Goal: Information Seeking & Learning: Check status

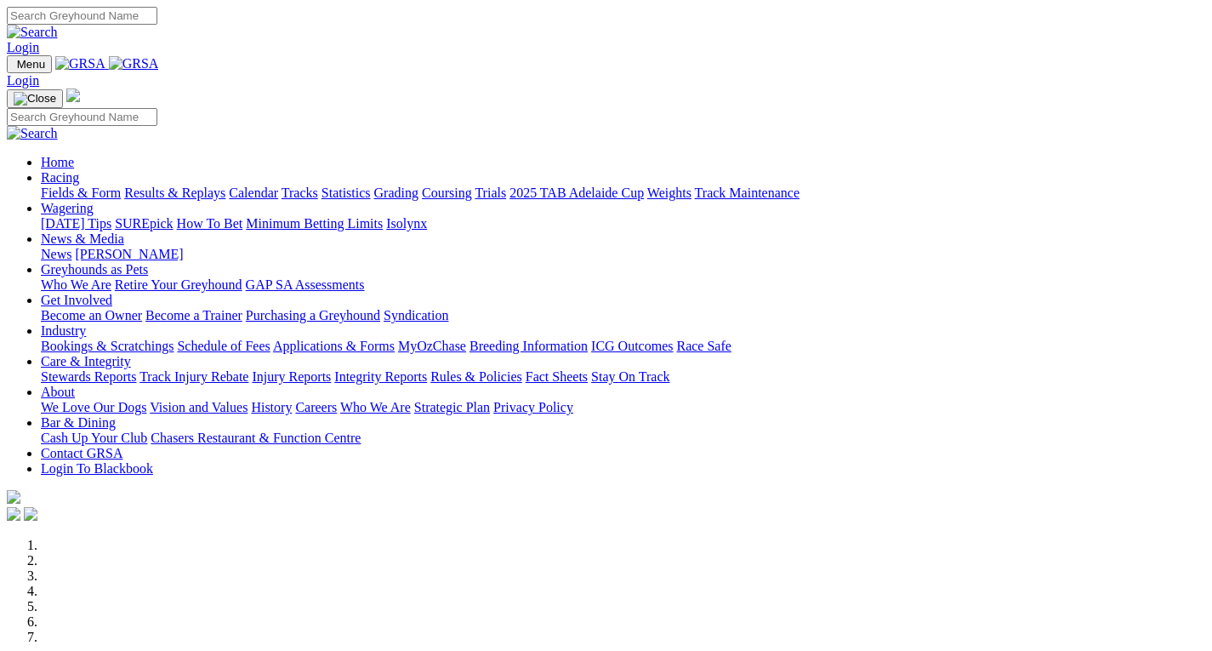
scroll to position [510, 0]
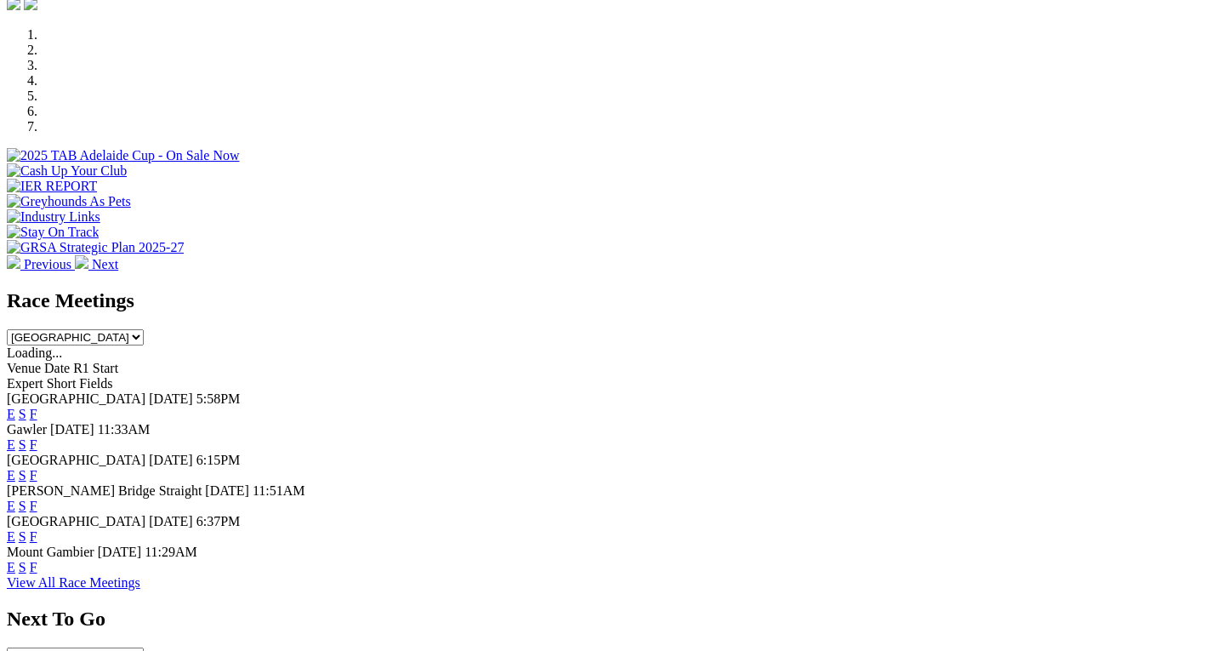
click at [37, 407] on link "F" at bounding box center [34, 414] width 8 height 14
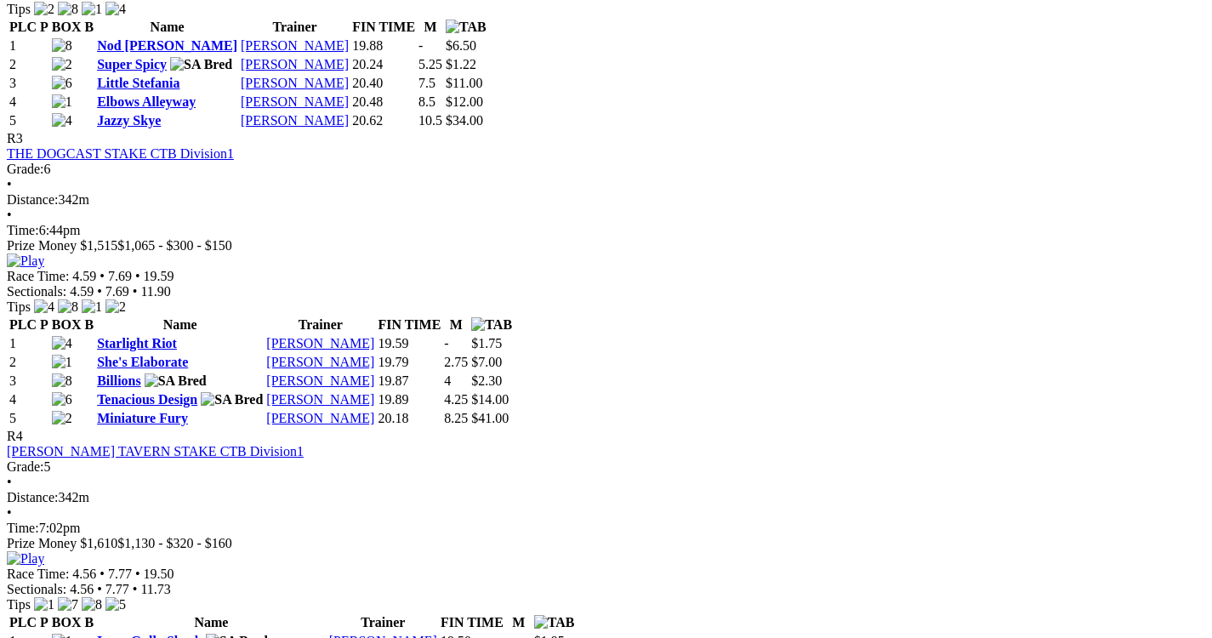
scroll to position [1276, 0]
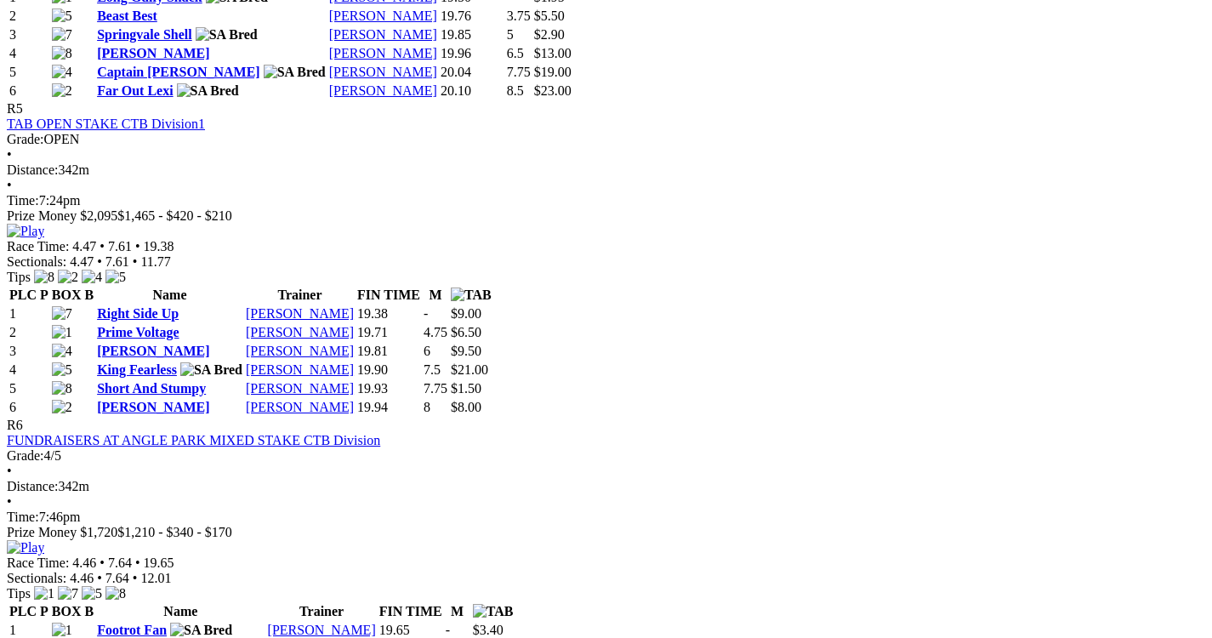
scroll to position [1956, 0]
